Goal: Submit feedback/report problem

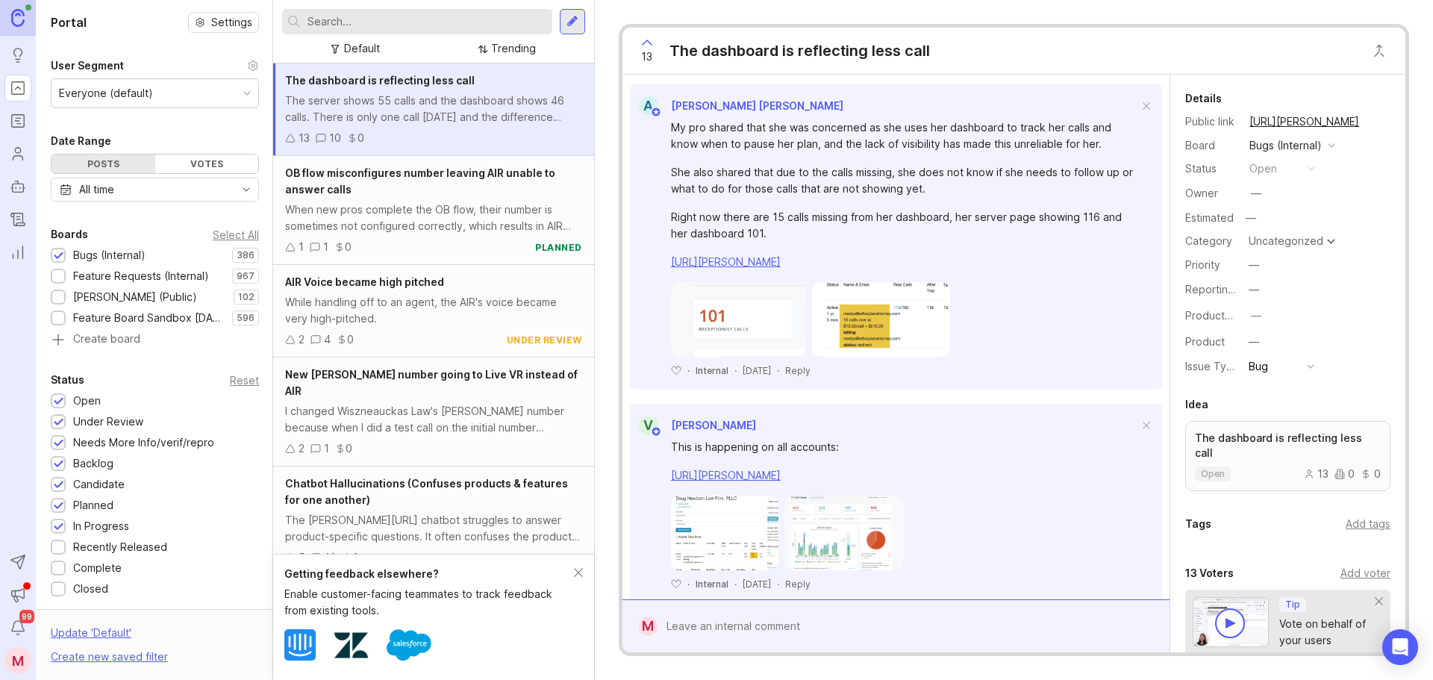
scroll to position [2481, 0]
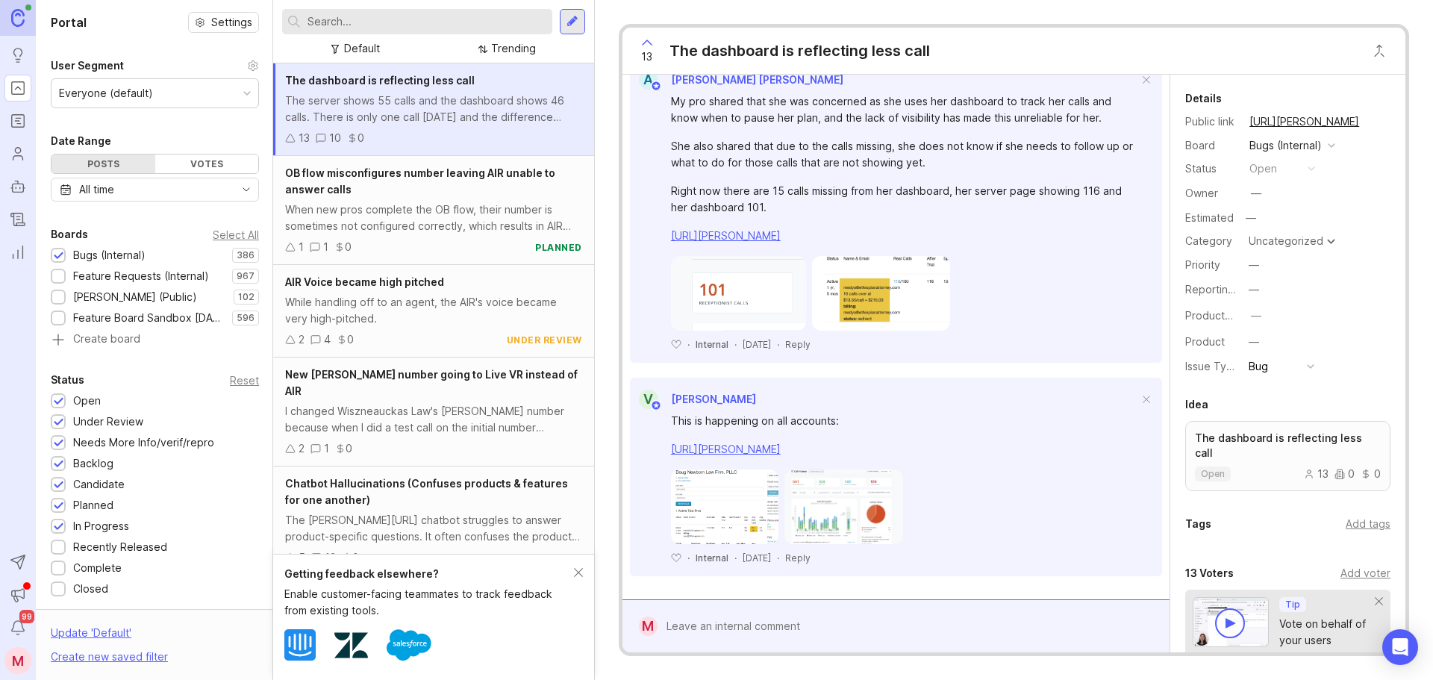
click at [721, 619] on div at bounding box center [906, 626] width 498 height 28
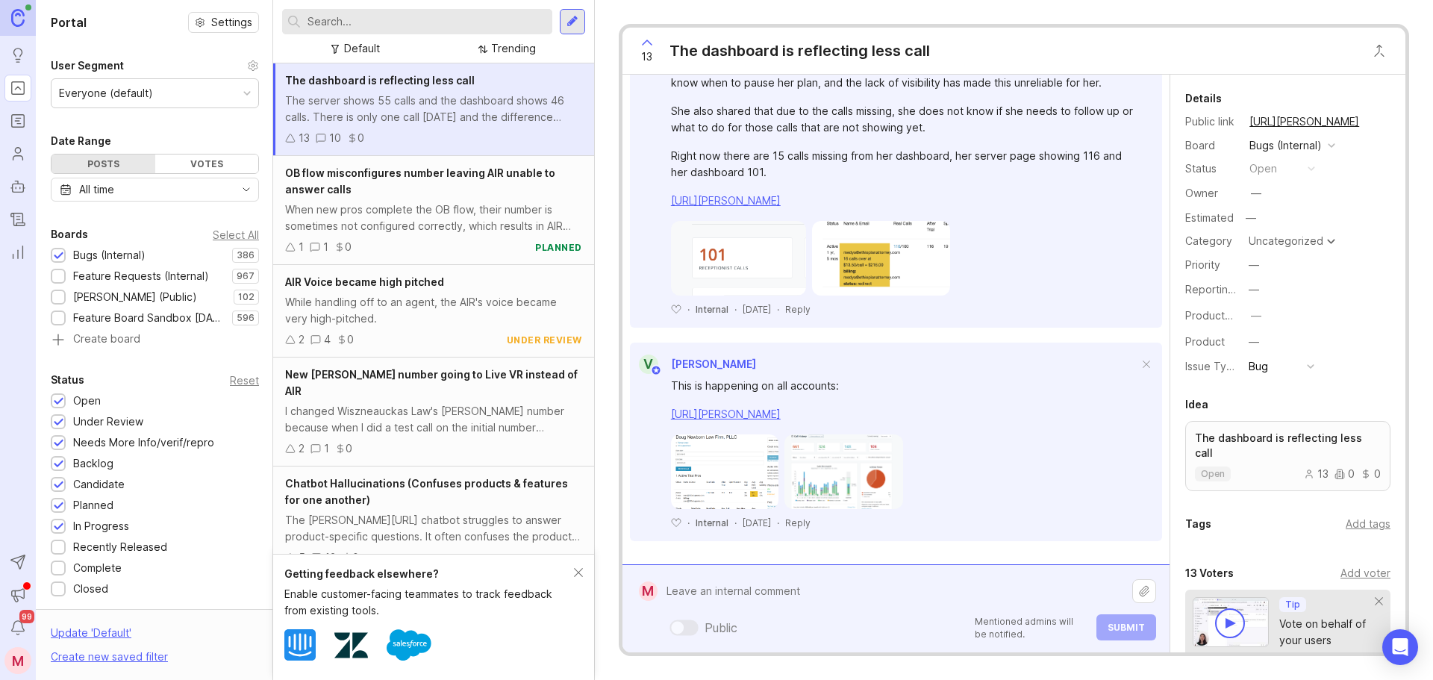
click at [710, 597] on textarea at bounding box center [894, 591] width 475 height 28
type textarea "T"
type textarea "A"
type textarea "C"
click at [720, 586] on textarea "[PERSON_NAME]" at bounding box center [894, 591] width 475 height 28
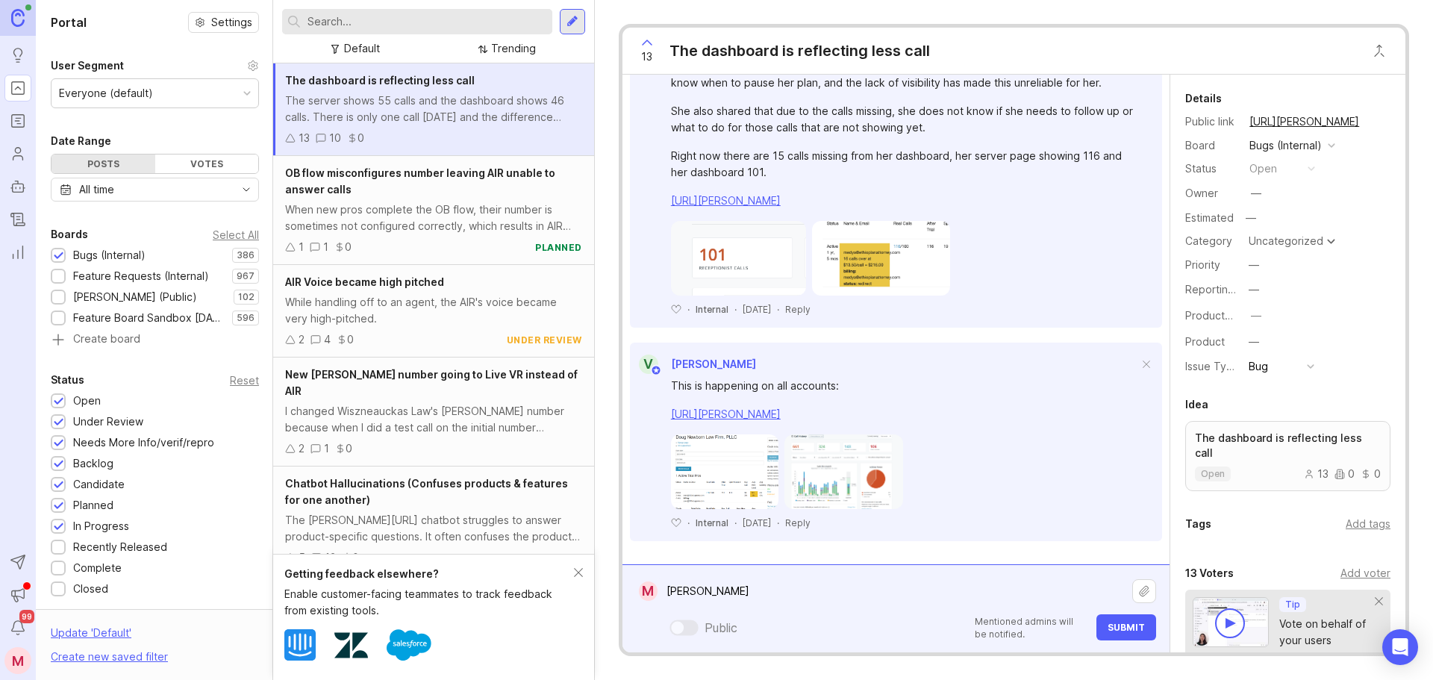
click at [719, 598] on textarea "[PERSON_NAME]" at bounding box center [894, 591] width 475 height 28
paste textarea "[PERSON_NAME] Law"
click at [702, 592] on textarea "[PERSON_NAME] Law" at bounding box center [894, 591] width 475 height 28
click at [778, 589] on textarea "[PERSON_NAME] from [PERSON_NAME] Law" at bounding box center [894, 591] width 475 height 28
click at [796, 595] on textarea "[PERSON_NAME] from [PERSON_NAME] Law" at bounding box center [894, 591] width 475 height 28
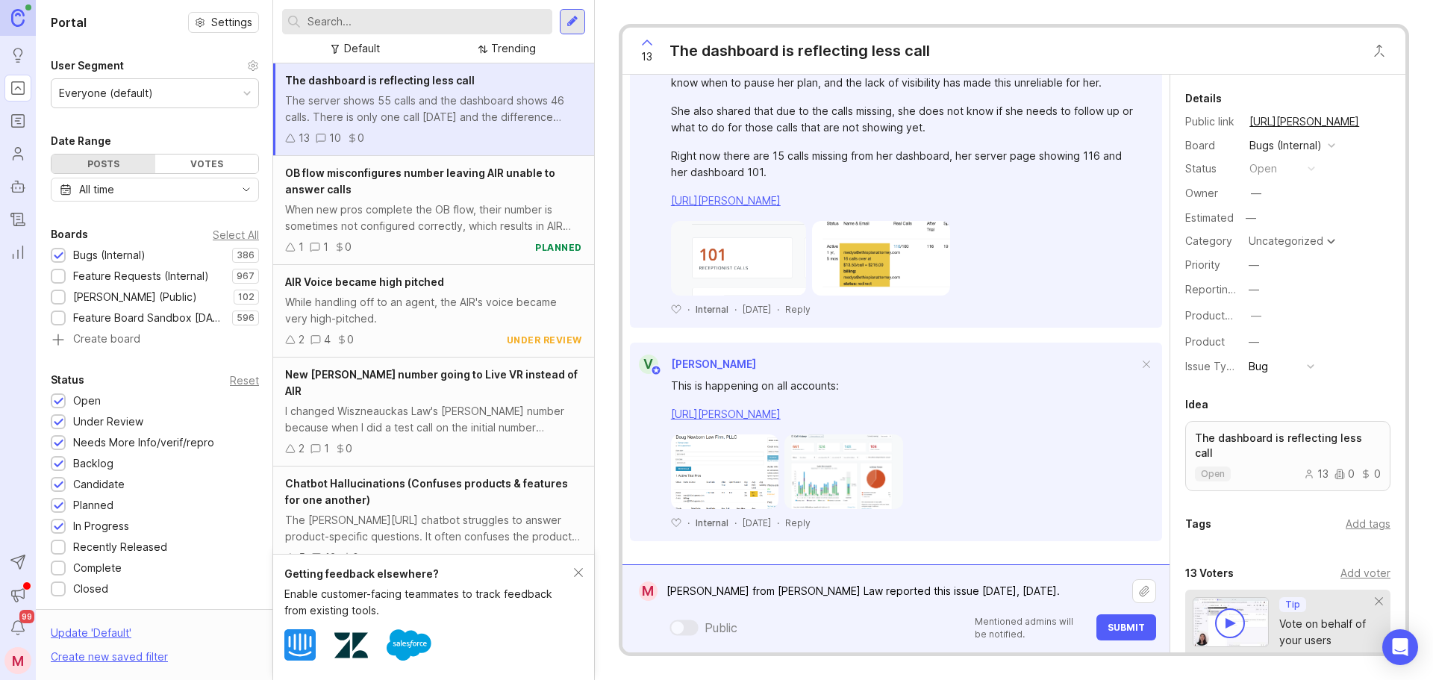
click at [745, 584] on textarea "[PERSON_NAME] from [PERSON_NAME] Law reported this issue [DATE], [DATE]." at bounding box center [894, 591] width 475 height 28
click at [0, 0] on lt-span "Descartar" at bounding box center [0, 0] width 0 height 0
click at [1027, 582] on textarea "[PERSON_NAME] from [PERSON_NAME] Law reported this issue [DATE], [DATE]." at bounding box center [894, 591] width 475 height 28
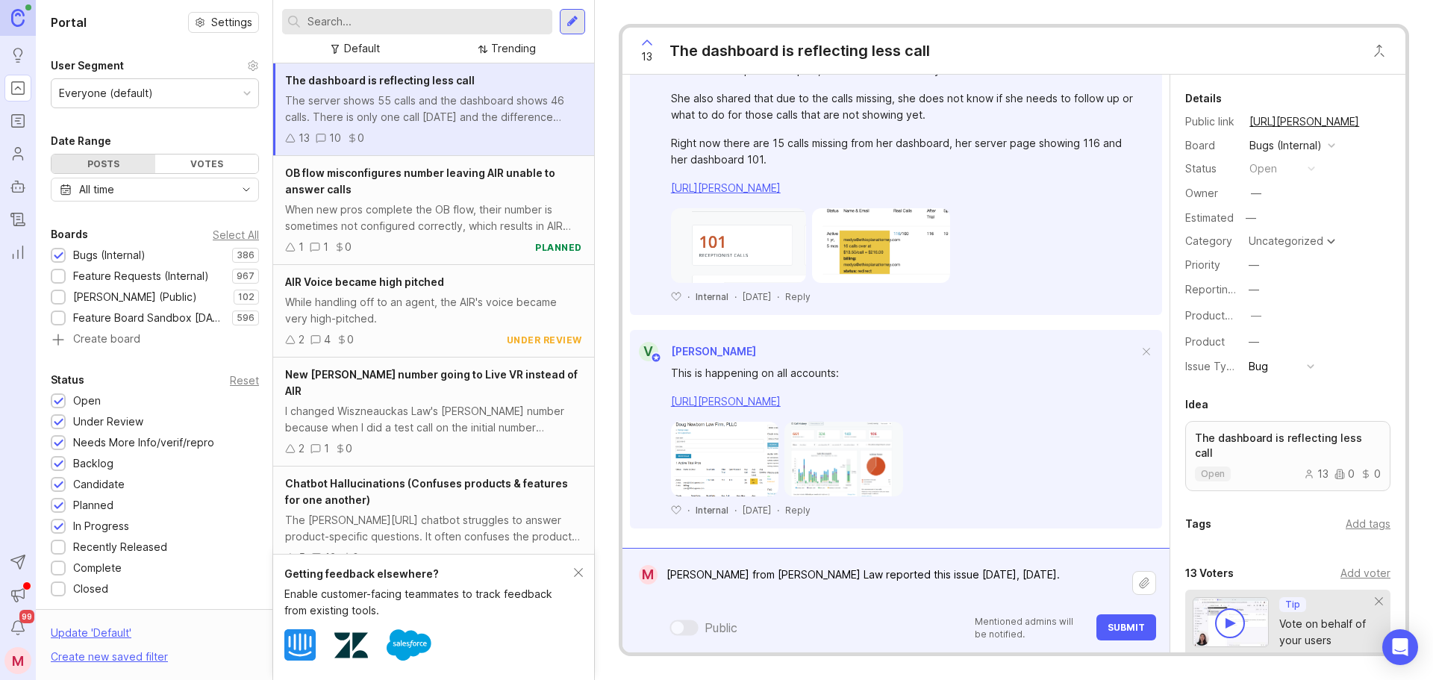
type textarea "[PERSON_NAME] from [PERSON_NAME] Law reported this issue [DATE], [DATE]."
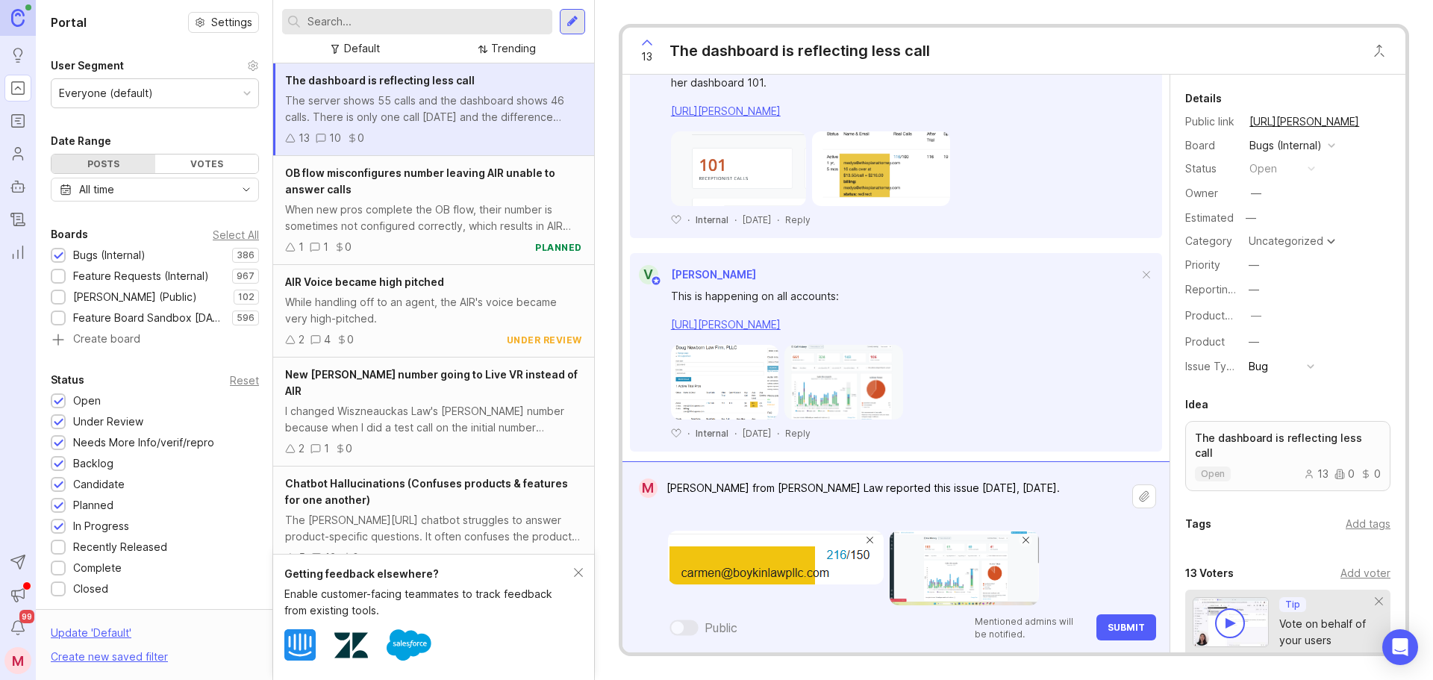
scroll to position [2619, 0]
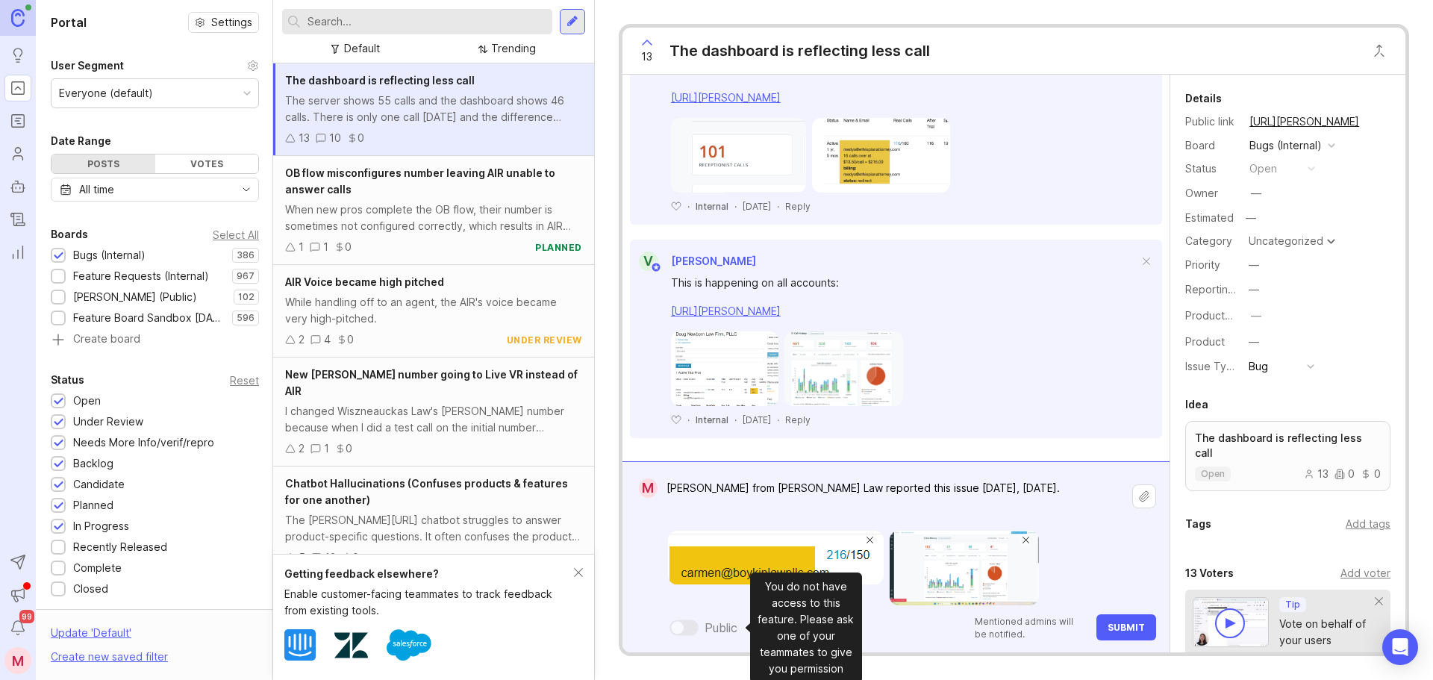
click at [679, 631] on div at bounding box center [677, 627] width 13 height 13
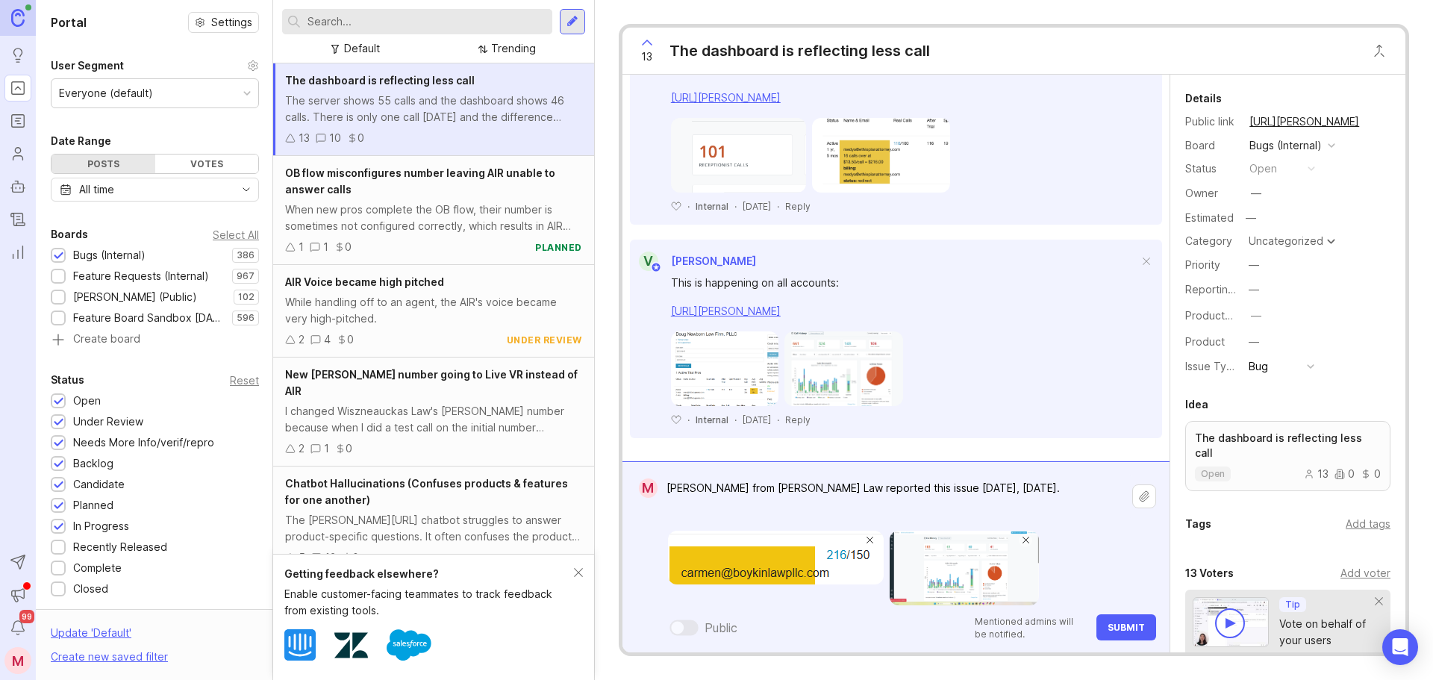
click at [1138, 625] on span "Submit" at bounding box center [1125, 627] width 37 height 11
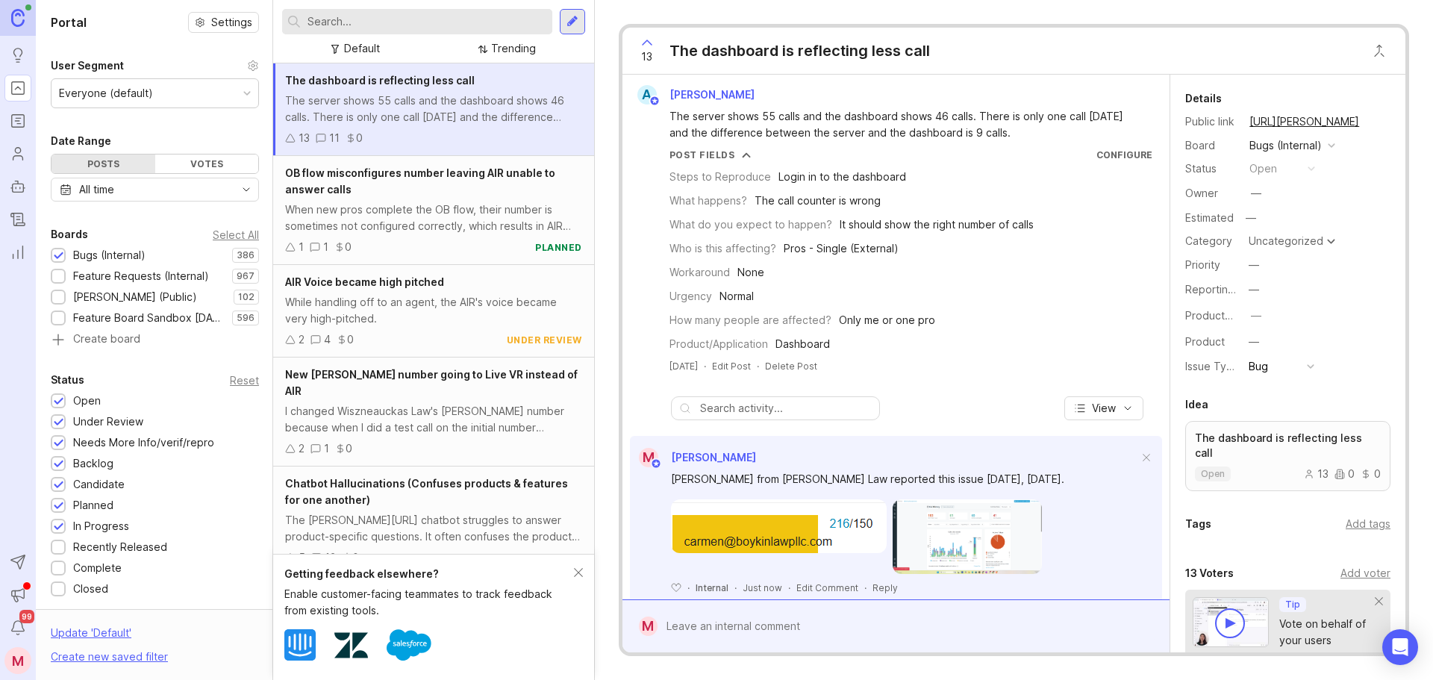
scroll to position [0, 0]
